Goal: Navigation & Orientation: Find specific page/section

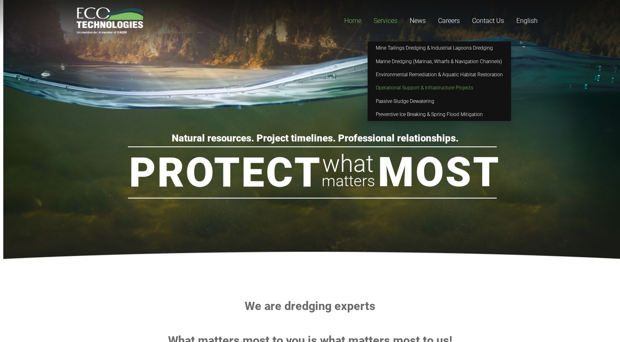
click at [403, 86] on span "Operational Support & Infrastructure Projects" at bounding box center [425, 88] width 98 height 6
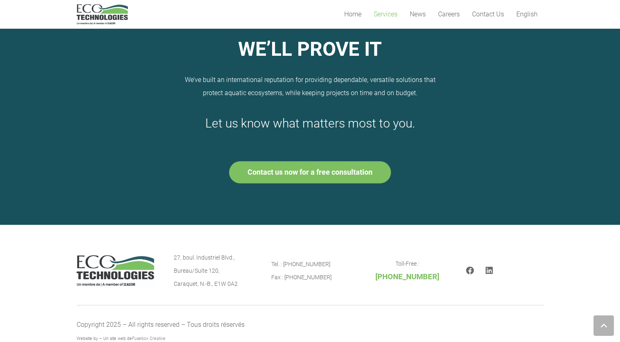
scroll to position [678, 0]
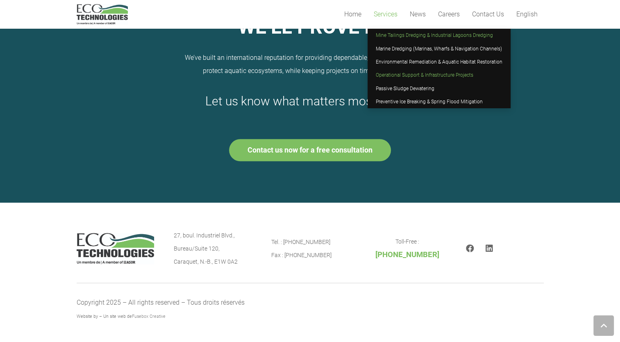
click at [392, 36] on span "Mine Tailings Dredging & Industrial Lagoons Dredging" at bounding box center [434, 35] width 117 height 6
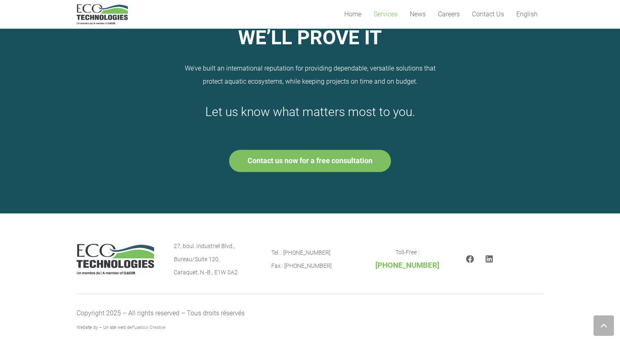
scroll to position [1240, 0]
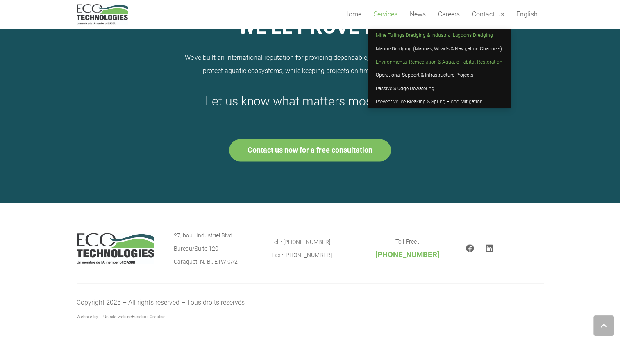
click at [398, 57] on link "Environmental Remediation & Aquatic Habitat Restoration" at bounding box center [439, 61] width 143 height 13
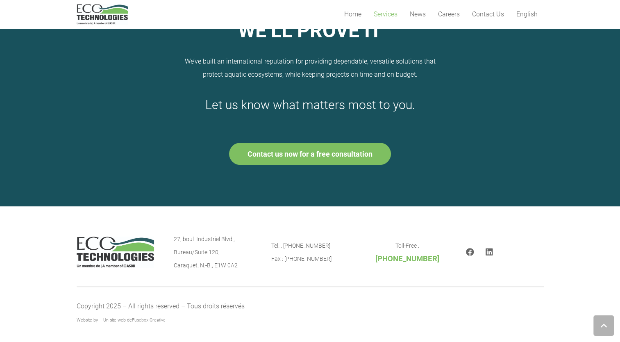
scroll to position [561, 0]
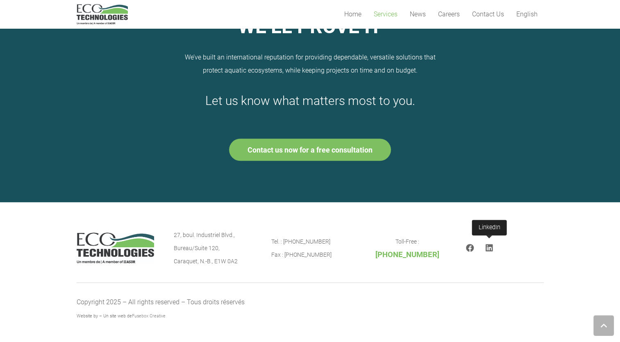
click at [490, 249] on icon "LinkedIn" at bounding box center [489, 248] width 7 height 8
